Goal: Communication & Community: Answer question/provide support

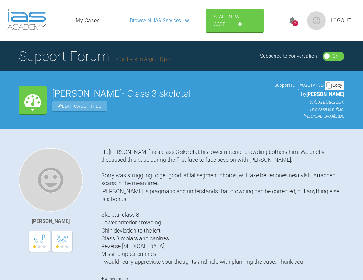
click at [146, 60] on link "Go back to Aligner Dip 2" at bounding box center [143, 59] width 55 height 6
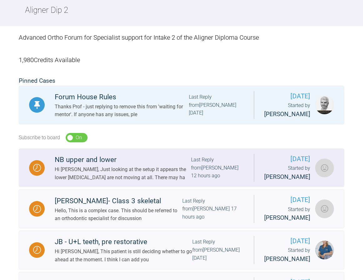
scroll to position [94, 0]
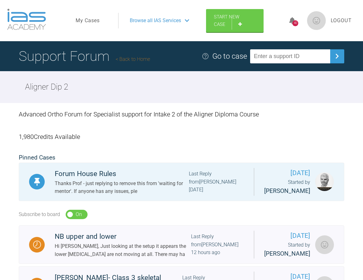
click at [345, 21] on span "Logout" at bounding box center [341, 21] width 21 height 8
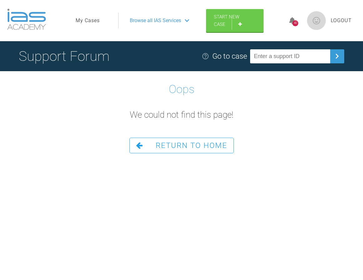
click at [342, 21] on span "Logout" at bounding box center [341, 21] width 21 height 8
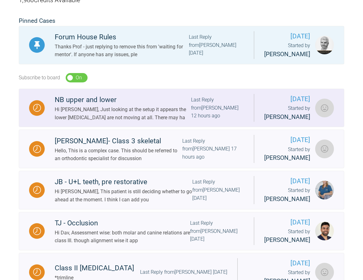
scroll to position [156, 0]
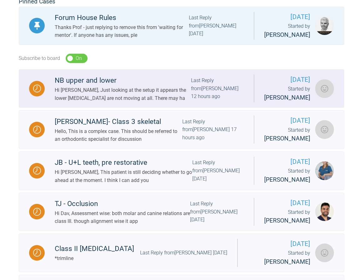
click at [89, 86] on div "NB upper and lower" at bounding box center [123, 80] width 136 height 11
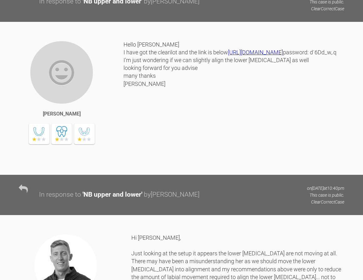
scroll to position [1000, 0]
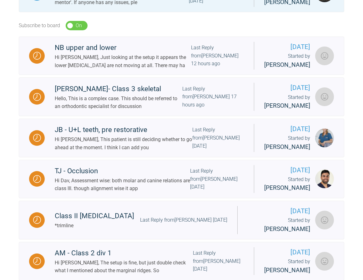
scroll to position [189, 0]
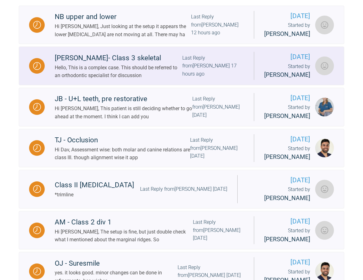
click at [101, 64] on div "[PERSON_NAME]- Class 3 skeletal" at bounding box center [118, 57] width 127 height 11
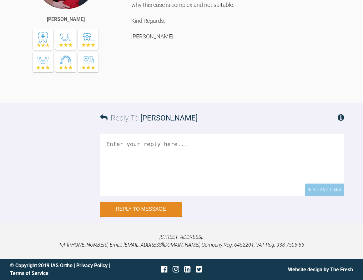
scroll to position [969, 0]
click at [143, 160] on textarea at bounding box center [222, 165] width 244 height 62
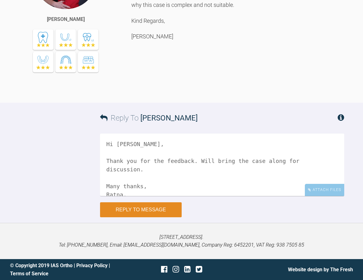
type textarea "Hi [PERSON_NAME], Thank you for the feedback. Will bring the case along for dis…"
click at [145, 206] on button "Reply to Message" at bounding box center [141, 209] width 82 height 15
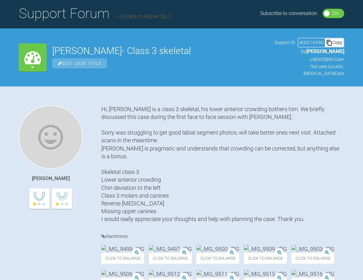
scroll to position [0, 0]
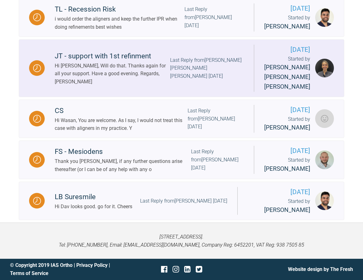
scroll to position [631, 0]
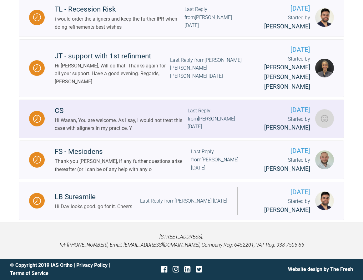
click at [97, 132] on div "Hi Wasan, You are welcome. As I say, I would not treat this case with aligners …" at bounding box center [121, 125] width 133 height 16
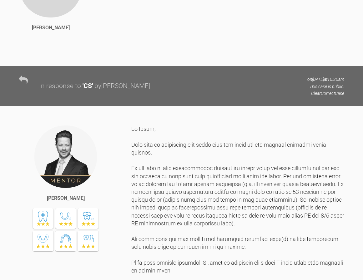
scroll to position [250, 0]
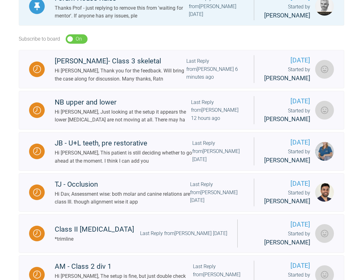
scroll to position [189, 0]
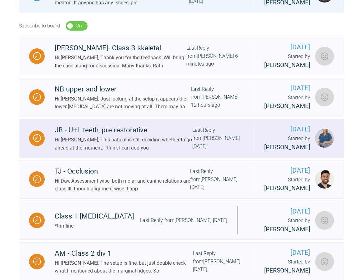
click at [88, 136] on div "JB - U+L teeth, pre restorative" at bounding box center [123, 130] width 137 height 11
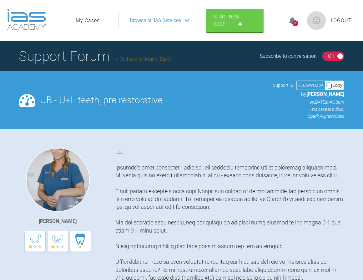
click at [56, 171] on img at bounding box center [58, 180] width 64 height 64
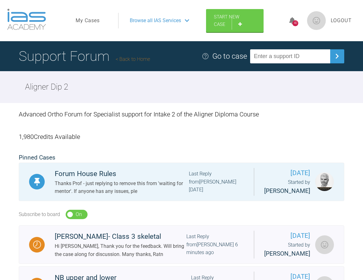
click at [325, 25] on link at bounding box center [316, 20] width 19 height 19
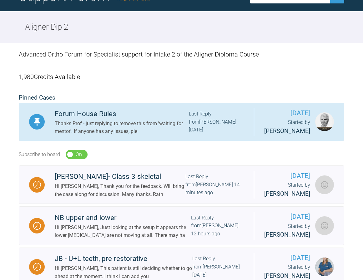
scroll to position [62, 0]
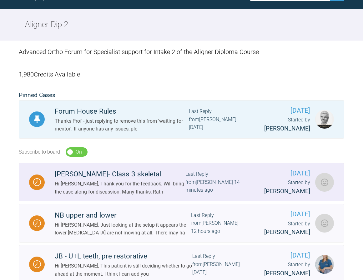
click at [326, 192] on img at bounding box center [324, 182] width 19 height 19
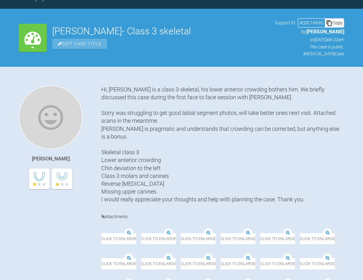
click at [55, 105] on img at bounding box center [51, 118] width 64 height 64
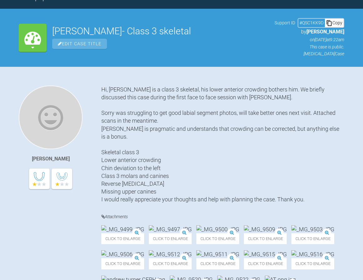
click at [55, 105] on img at bounding box center [51, 118] width 64 height 64
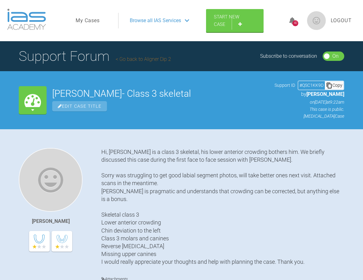
click at [312, 19] on img at bounding box center [316, 20] width 19 height 19
click at [52, 175] on img at bounding box center [51, 180] width 64 height 64
click at [319, 22] on img at bounding box center [316, 20] width 19 height 19
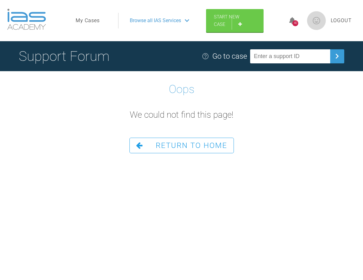
click at [177, 143] on span "Return To Home" at bounding box center [192, 145] width 72 height 9
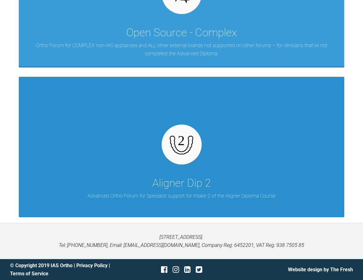
click at [170, 170] on div "Aligner Dip 2 Advanced Ortho Forum for Specialist support for Intake 2 of the A…" at bounding box center [181, 147] width 325 height 141
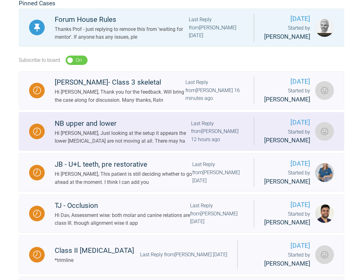
scroll to position [234, 0]
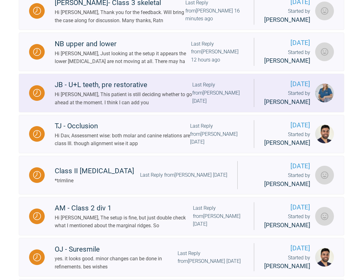
click at [325, 102] on img at bounding box center [324, 93] width 19 height 19
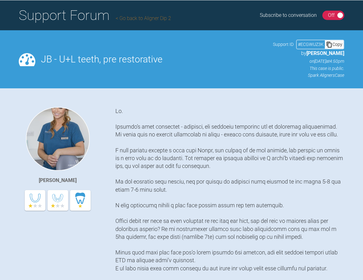
scroll to position [15, 0]
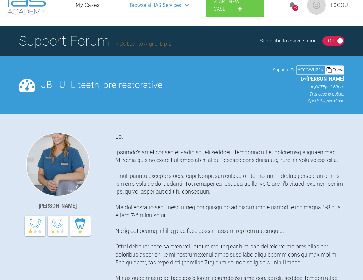
click at [64, 160] on img at bounding box center [58, 165] width 64 height 64
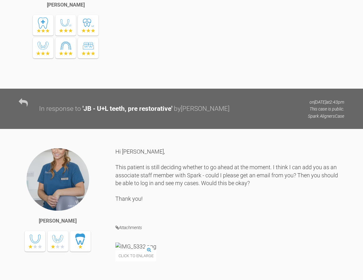
scroll to position [672, 0]
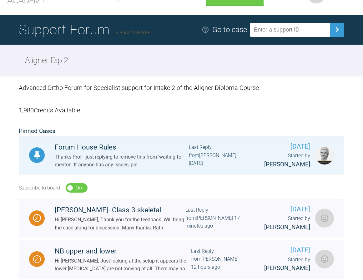
scroll to position [94, 0]
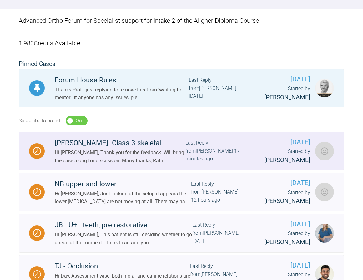
click at [133, 165] on div "Hi [PERSON_NAME], Thank you for the feedback. Will bring the case along for dis…" at bounding box center [120, 157] width 131 height 16
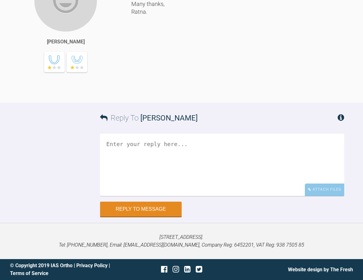
scroll to position [969, 0]
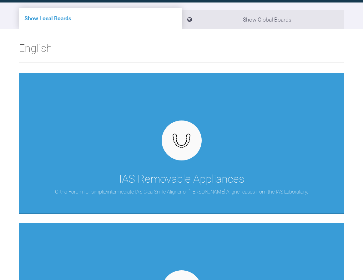
scroll to position [515, 0]
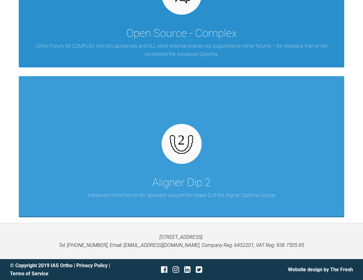
click at [163, 48] on p "Ortho Forum for COMPLEX non-IAS appliances and ALL other external brands not su…" at bounding box center [181, 50] width 307 height 16
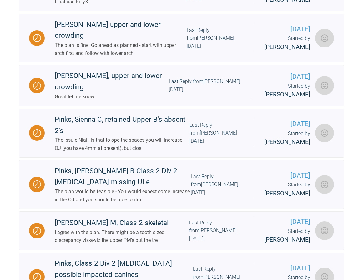
scroll to position [674, 0]
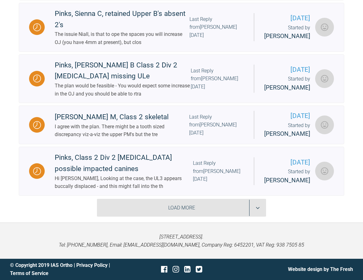
click at [185, 205] on div "Load More" at bounding box center [181, 208] width 169 height 18
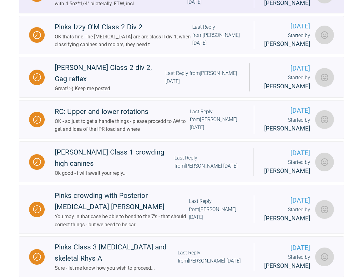
scroll to position [1606, 0]
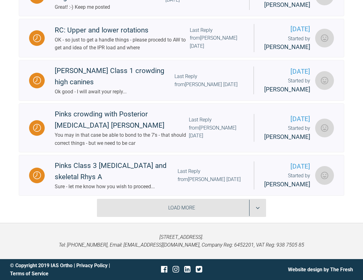
click at [189, 212] on div "Load More" at bounding box center [181, 208] width 169 height 18
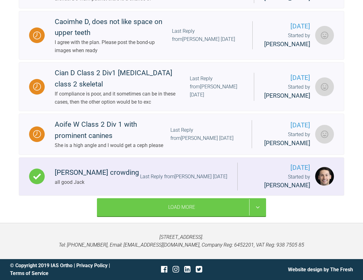
scroll to position [2543, 0]
click at [80, 174] on div "[PERSON_NAME] crowding" at bounding box center [97, 172] width 84 height 11
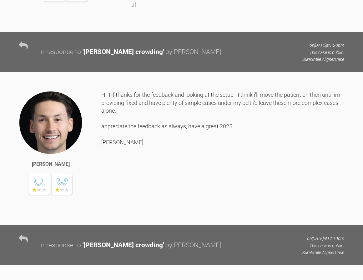
scroll to position [655, 0]
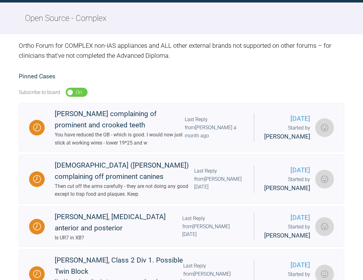
scroll to position [655, 0]
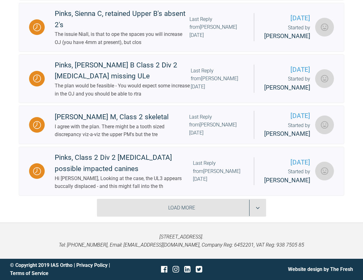
click at [177, 217] on div "Load More" at bounding box center [181, 208] width 169 height 18
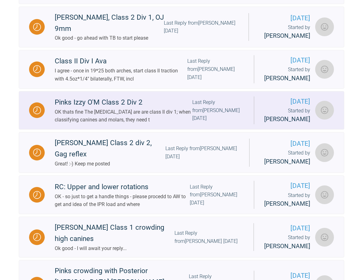
scroll to position [1467, 0]
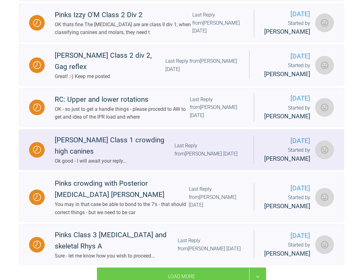
click at [122, 157] on div "[PERSON_NAME] Class 1 crowding high canines" at bounding box center [115, 146] width 120 height 22
